Goal: Task Accomplishment & Management: Manage account settings

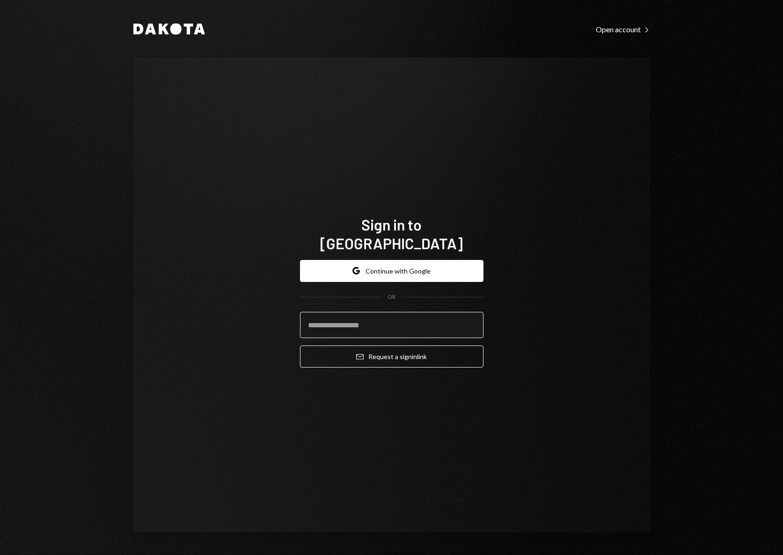
drag, startPoint x: 399, startPoint y: 320, endPoint x: 435, endPoint y: 315, distance: 36.5
click at [399, 320] on input "email" at bounding box center [391, 325] width 183 height 26
click at [0, 555] on com-1password-button at bounding box center [0, 555] width 0 height 0
type input "**********"
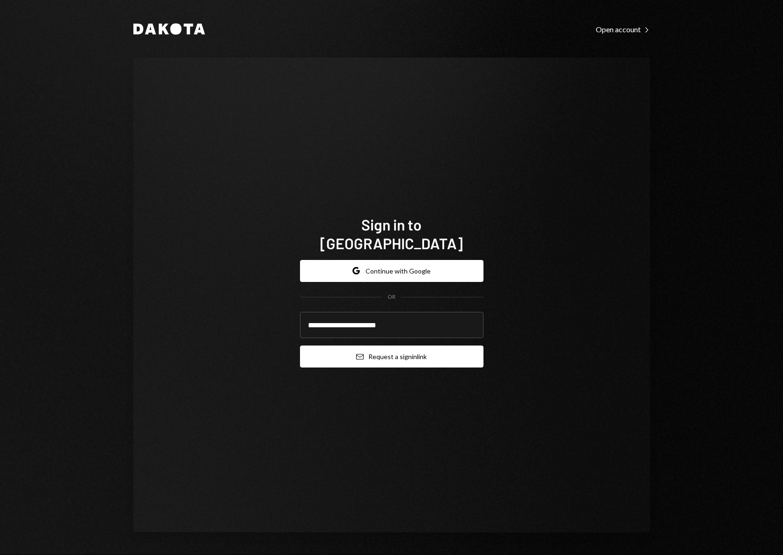
click at [377, 352] on button "Email Request a sign in link" at bounding box center [391, 357] width 183 height 22
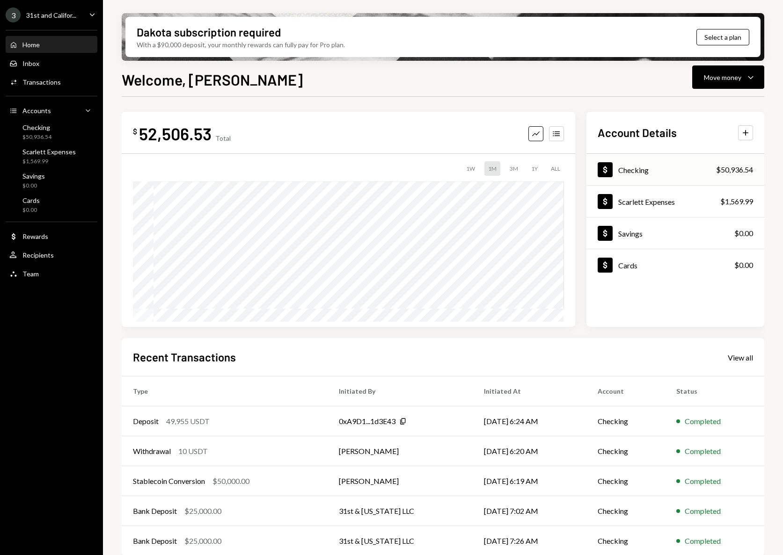
click at [654, 165] on div "Dollar Checking $50,936.54" at bounding box center [675, 170] width 178 height 30
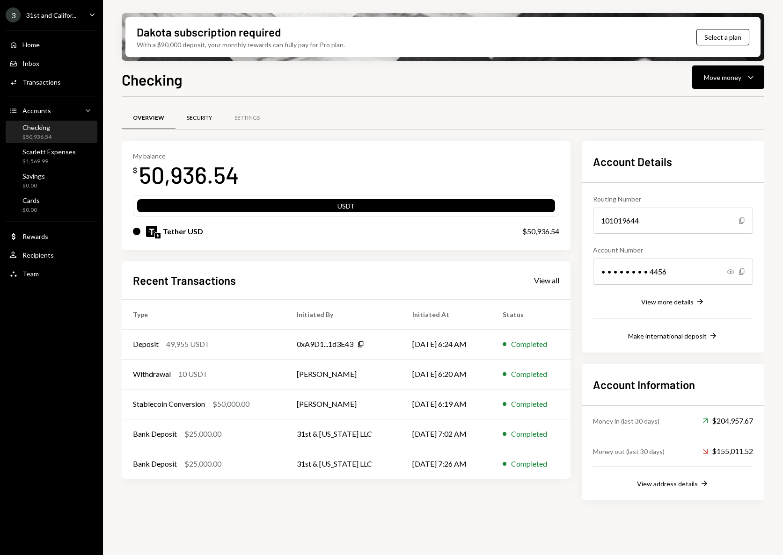
click at [197, 120] on div "Security" at bounding box center [199, 118] width 25 height 8
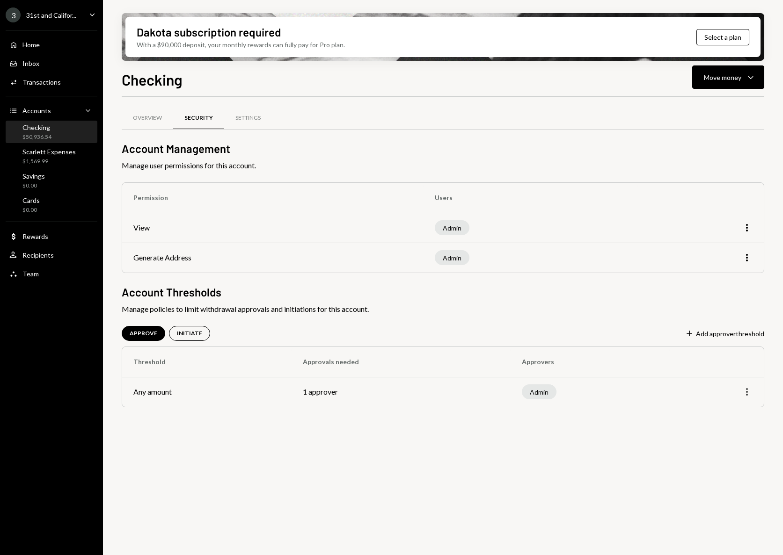
click at [750, 395] on icon "More" at bounding box center [746, 391] width 11 height 11
click at [726, 416] on div "Edit" at bounding box center [725, 412] width 47 height 16
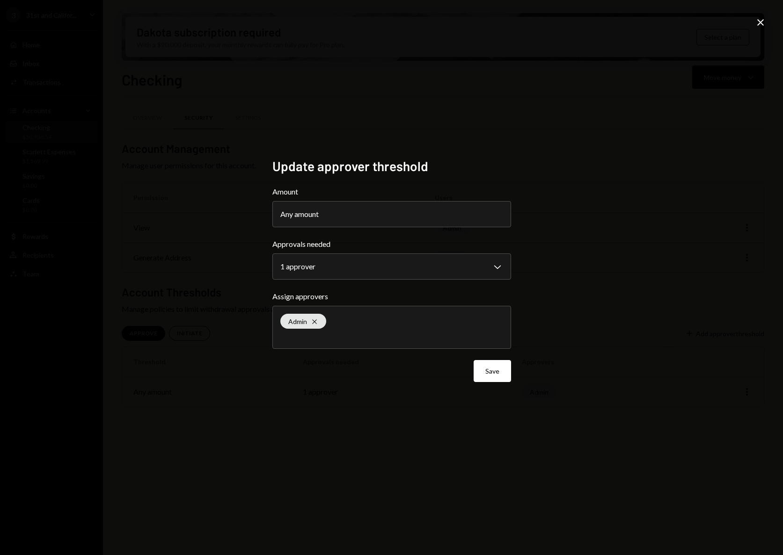
click at [756, 25] on icon "Close" at bounding box center [760, 22] width 11 height 11
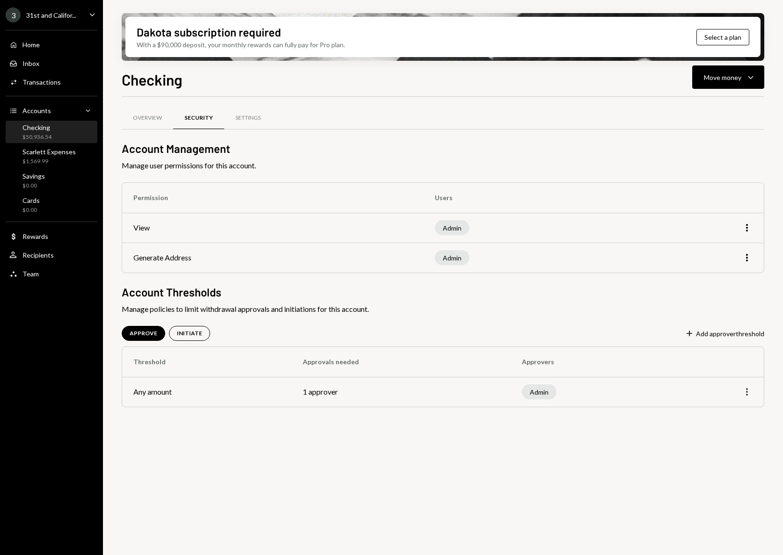
click at [747, 390] on icon "button" at bounding box center [747, 391] width 2 height 7
click at [733, 406] on div "Edit" at bounding box center [725, 412] width 47 height 16
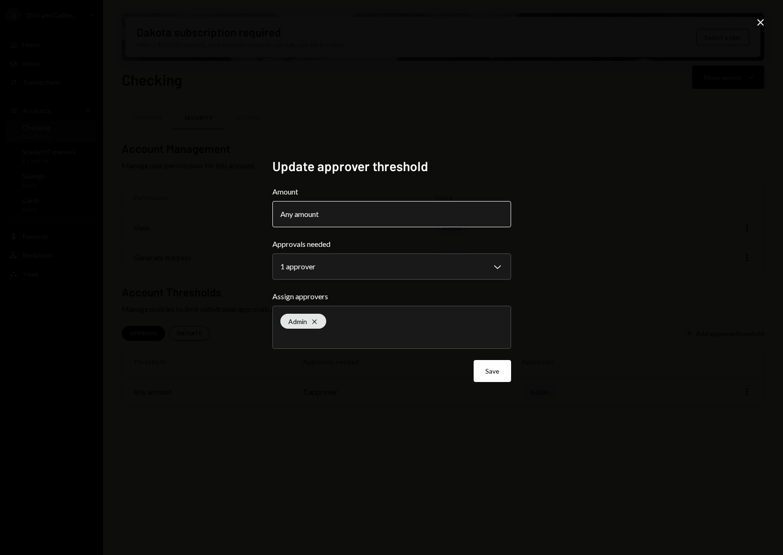
click at [333, 211] on button "Any amount" at bounding box center [391, 214] width 239 height 26
click at [291, 212] on div "Any amount" at bounding box center [302, 214] width 44 height 11
click at [353, 217] on button "Any amount" at bounding box center [391, 214] width 239 height 26
click at [345, 225] on button "Any amount" at bounding box center [391, 214] width 239 height 26
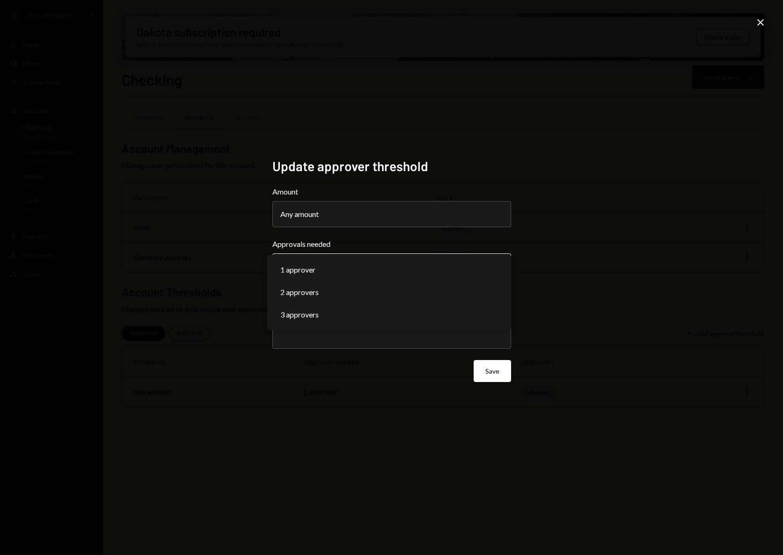
click at [305, 269] on body "**********" at bounding box center [391, 277] width 783 height 555
click at [492, 369] on button "Save" at bounding box center [491, 371] width 37 height 22
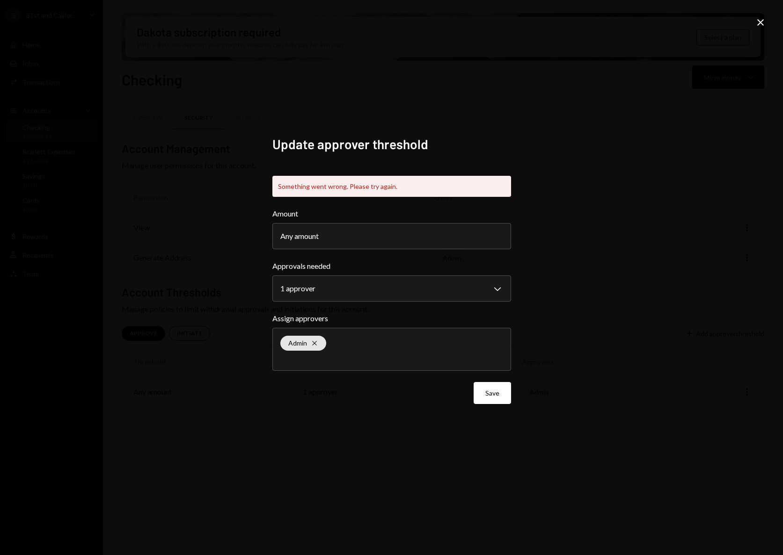
click at [763, 20] on icon at bounding box center [760, 22] width 7 height 7
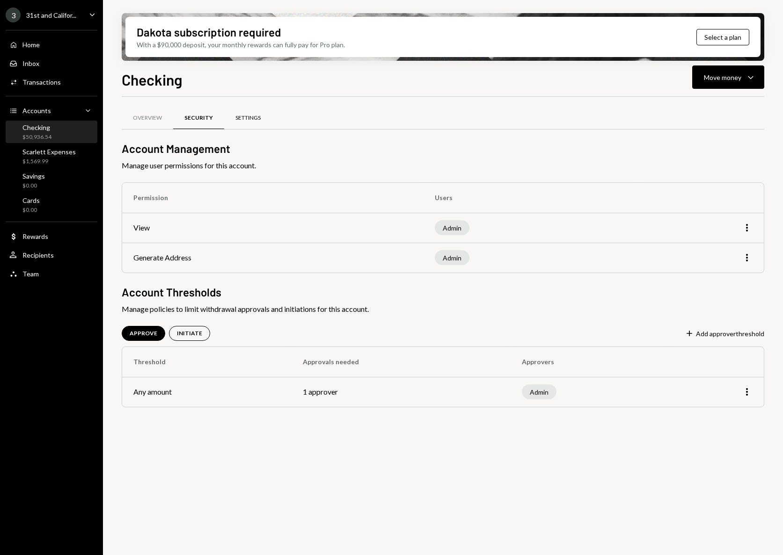
click at [253, 111] on div "Settings" at bounding box center [248, 118] width 48 height 22
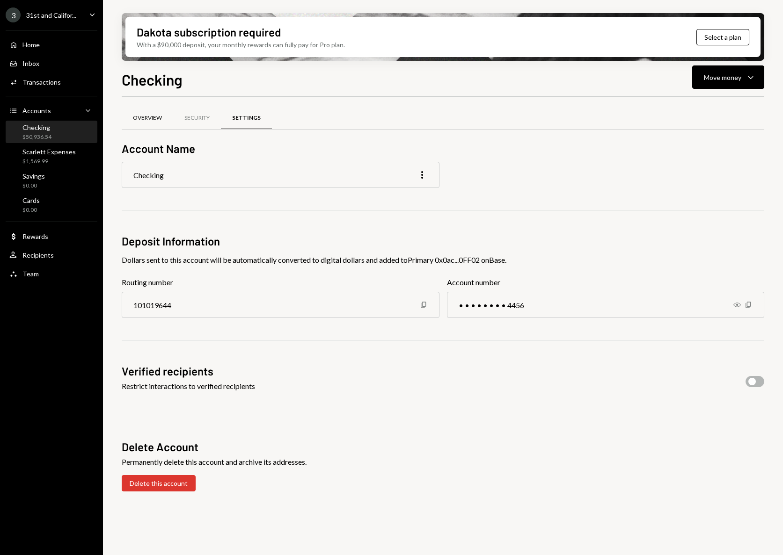
click at [150, 116] on div "Overview" at bounding box center [147, 118] width 29 height 8
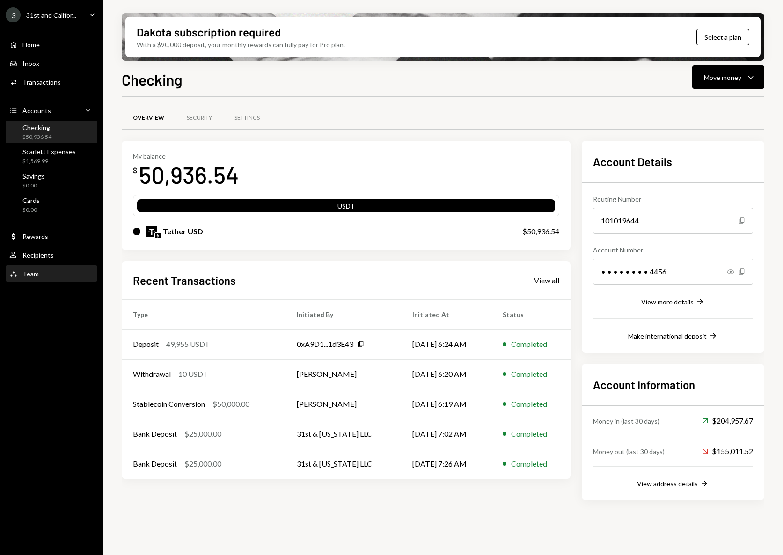
click at [22, 275] on div "Team Team" at bounding box center [23, 274] width 29 height 8
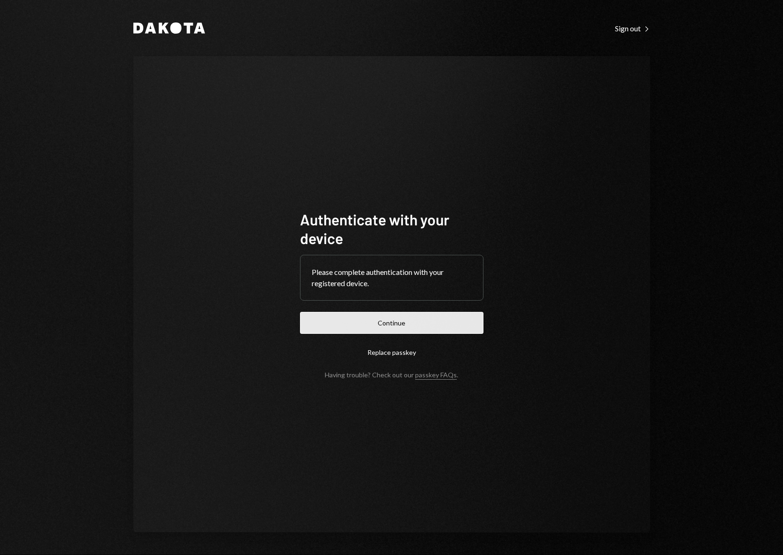
click at [416, 317] on button "Continue" at bounding box center [391, 323] width 183 height 22
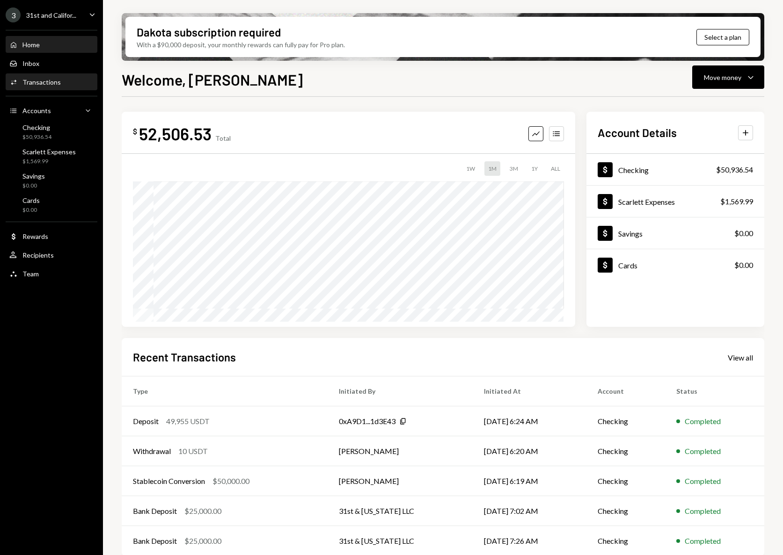
click at [29, 79] on div "Transactions" at bounding box center [41, 82] width 38 height 8
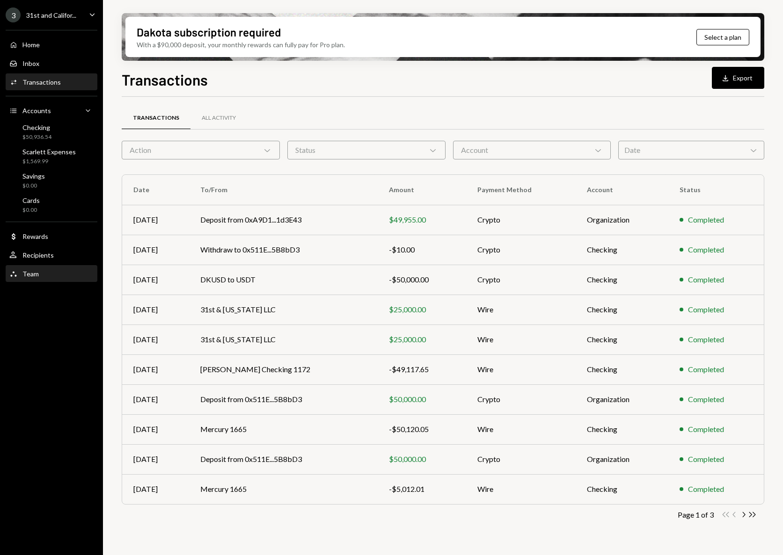
click at [39, 275] on div "Team Team" at bounding box center [51, 274] width 84 height 8
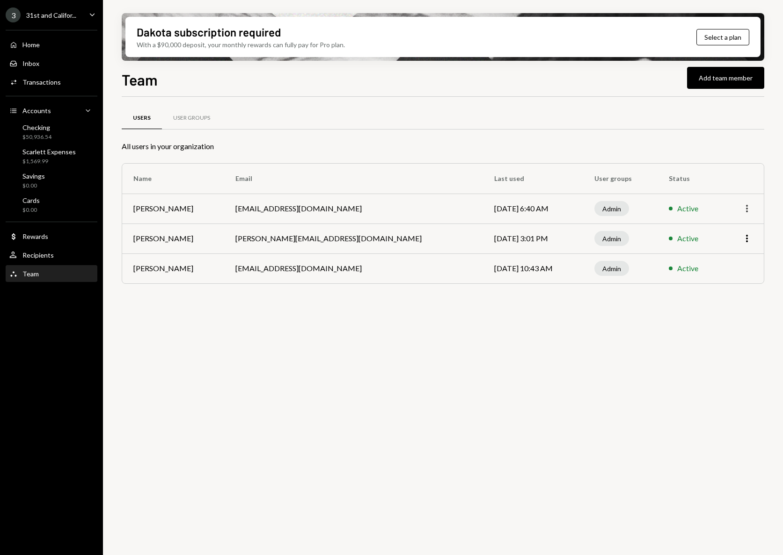
click at [746, 210] on icon "More" at bounding box center [746, 208] width 11 height 11
click at [675, 152] on div "Users User Groups All users in your organization Name Email Last used User grou…" at bounding box center [443, 207] width 642 height 191
click at [23, 124] on div "Checking" at bounding box center [36, 127] width 29 height 8
click at [43, 44] on div "Home Home" at bounding box center [51, 45] width 84 height 8
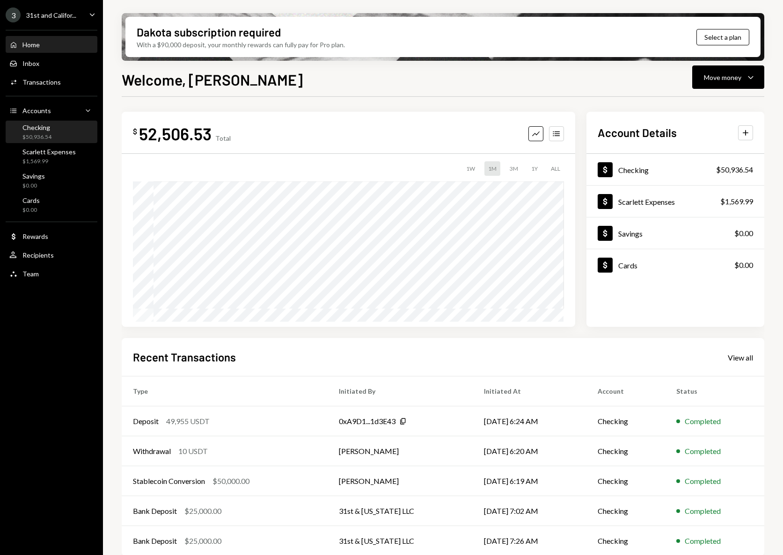
click at [46, 128] on div "Checking" at bounding box center [36, 127] width 29 height 8
